Goal: Information Seeking & Learning: Learn about a topic

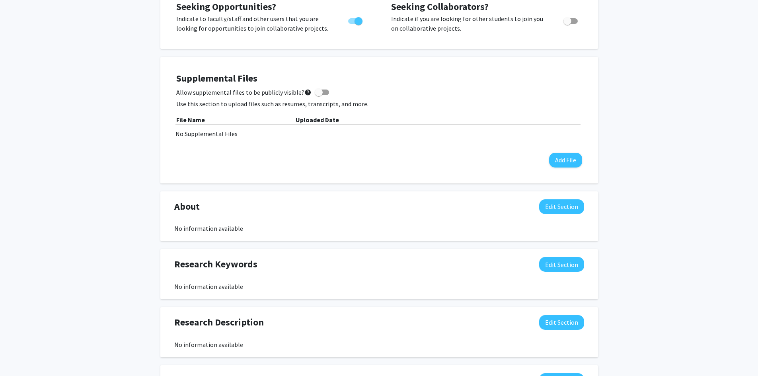
scroll to position [159, 0]
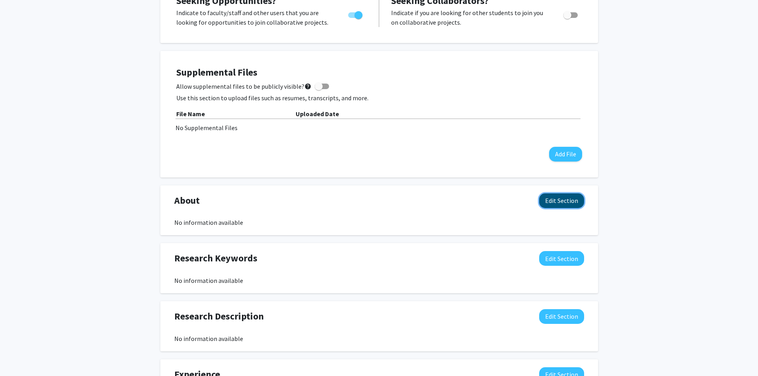
click at [570, 201] on button "Edit Section" at bounding box center [562, 201] width 45 height 15
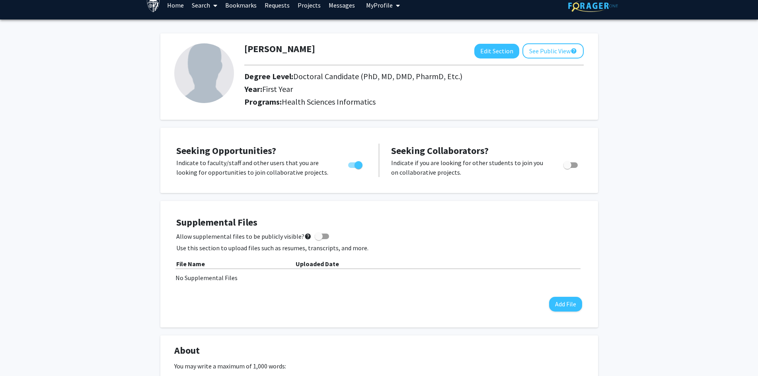
scroll to position [0, 0]
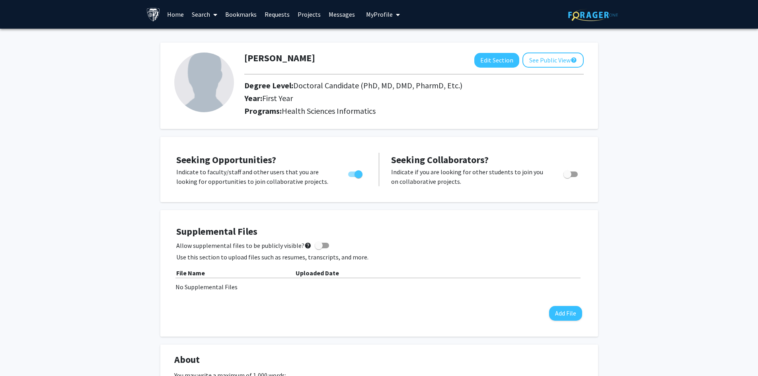
click at [175, 16] on link "Home" at bounding box center [175, 14] width 25 height 28
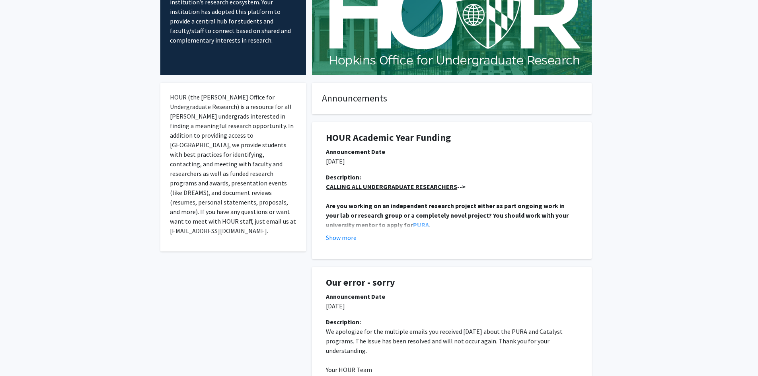
scroll to position [80, 0]
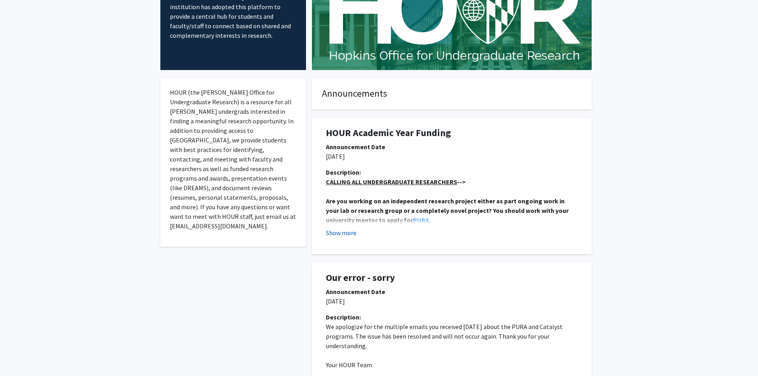
click at [340, 233] on button "Show more" at bounding box center [341, 233] width 31 height 10
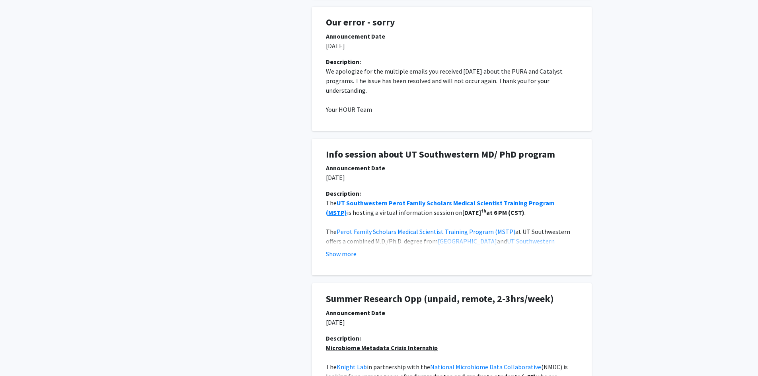
scroll to position [637, 0]
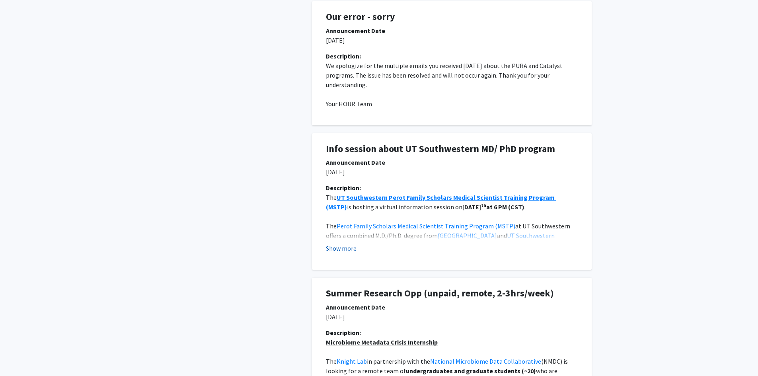
click at [355, 248] on button "Show more" at bounding box center [341, 249] width 31 height 10
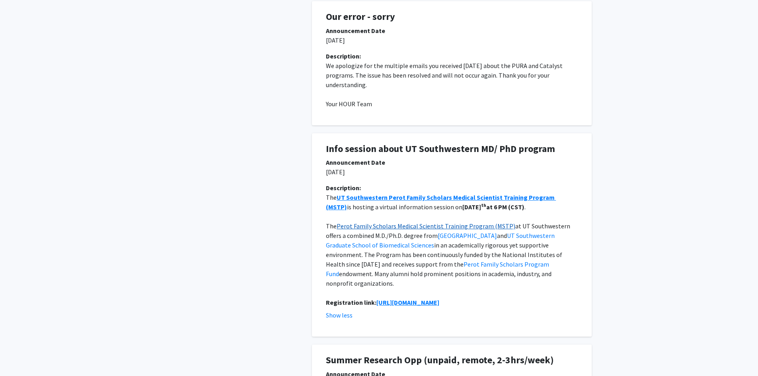
click at [454, 227] on link "Perot Family Scholars Medical Scientist Training Program (MSTP)" at bounding box center [426, 226] width 179 height 8
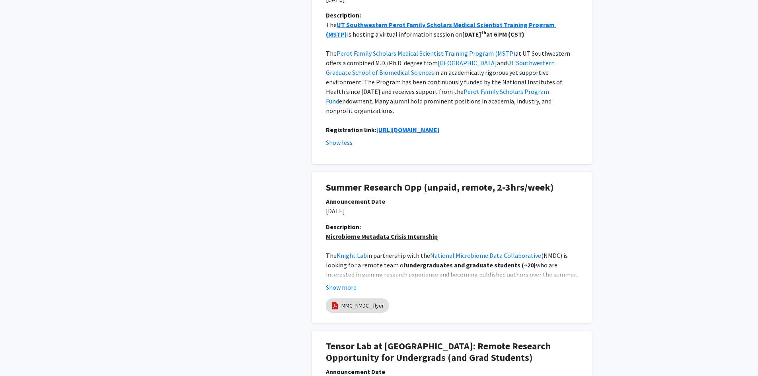
scroll to position [836, 0]
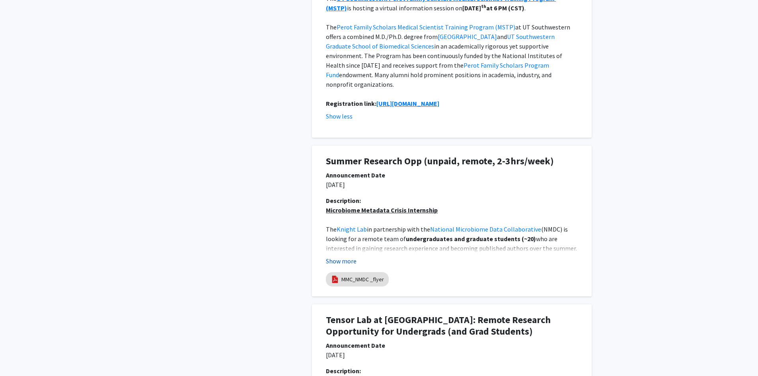
click at [352, 256] on button "Show more" at bounding box center [341, 261] width 31 height 10
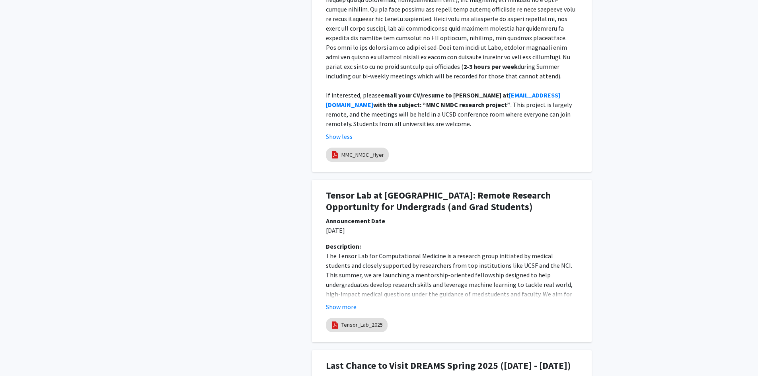
scroll to position [1314, 0]
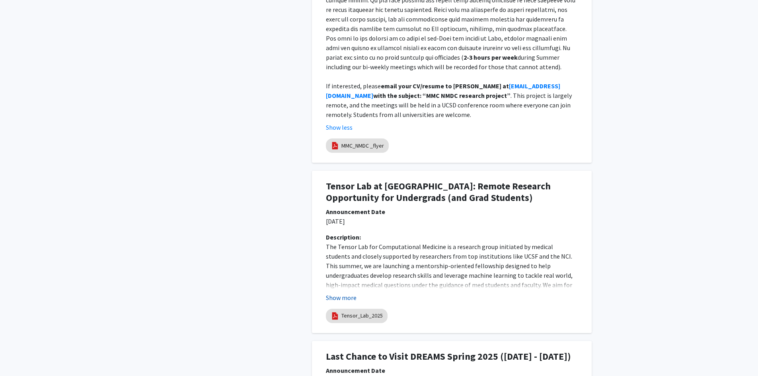
click at [348, 293] on button "Show more" at bounding box center [341, 298] width 31 height 10
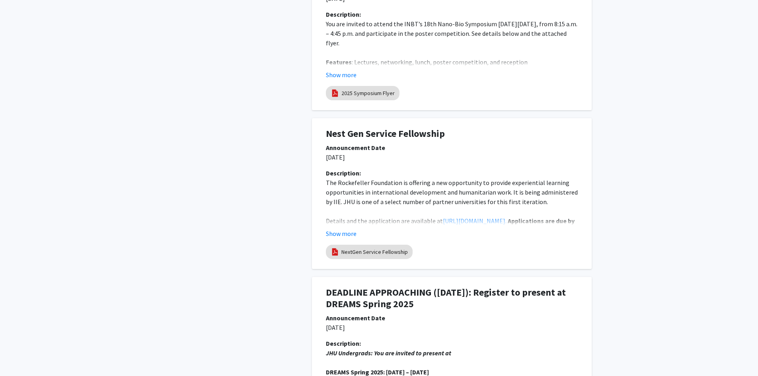
scroll to position [2270, 0]
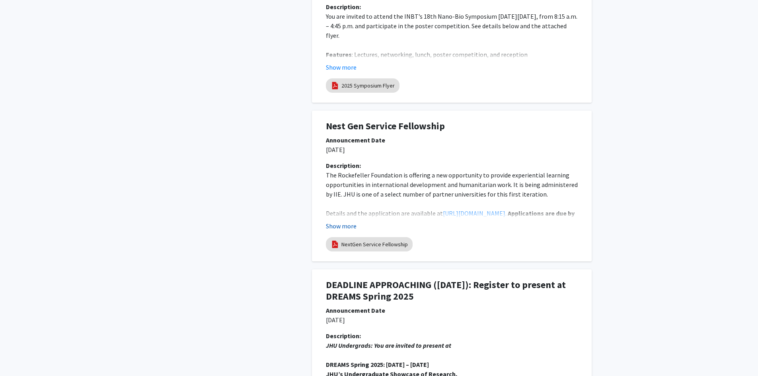
click at [345, 221] on button "Show more" at bounding box center [341, 226] width 31 height 10
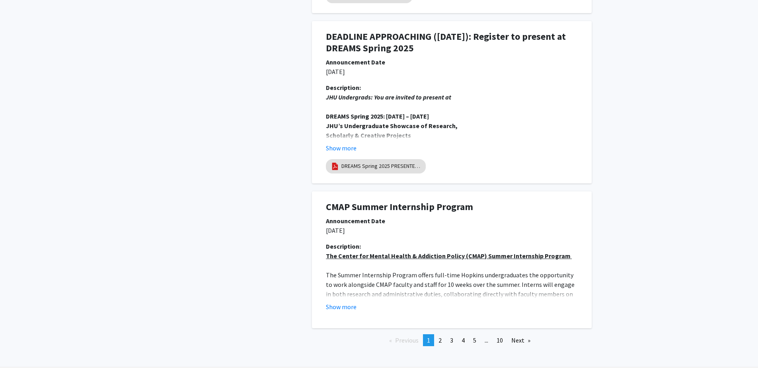
scroll to position [2719, 0]
